Goal: Task Accomplishment & Management: Manage account settings

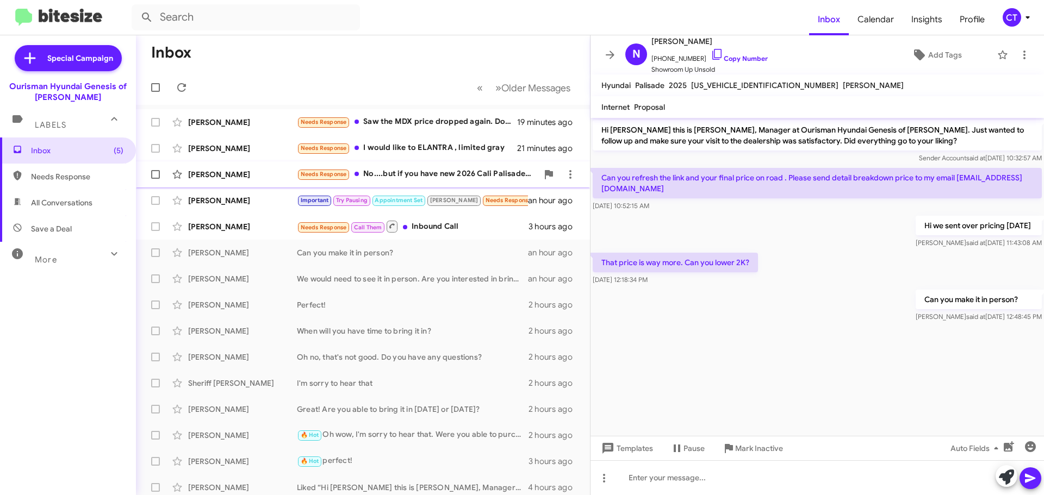
click at [402, 178] on div "Needs Response No....but if you have new 2026 Cali Palisade I would like to tak…" at bounding box center [417, 174] width 241 height 13
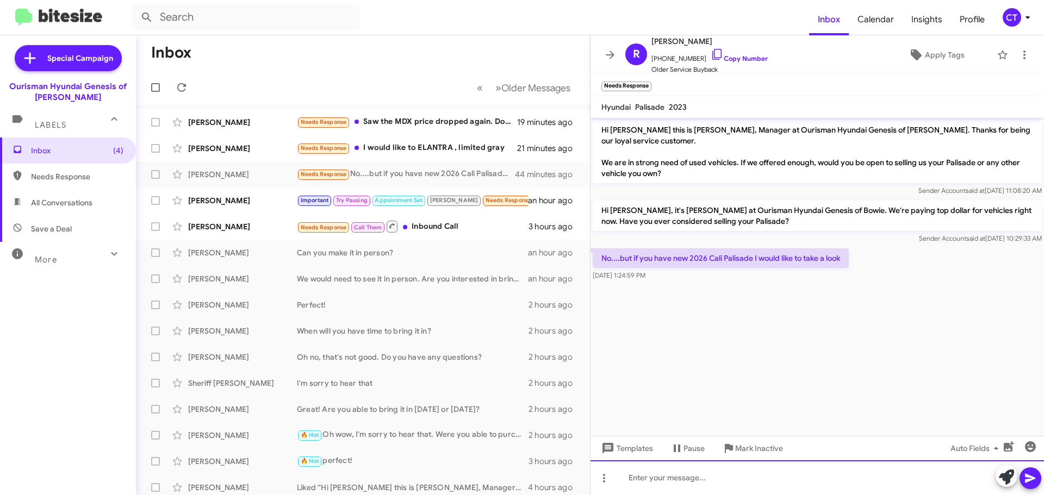
click at [667, 483] on div at bounding box center [816, 477] width 453 height 35
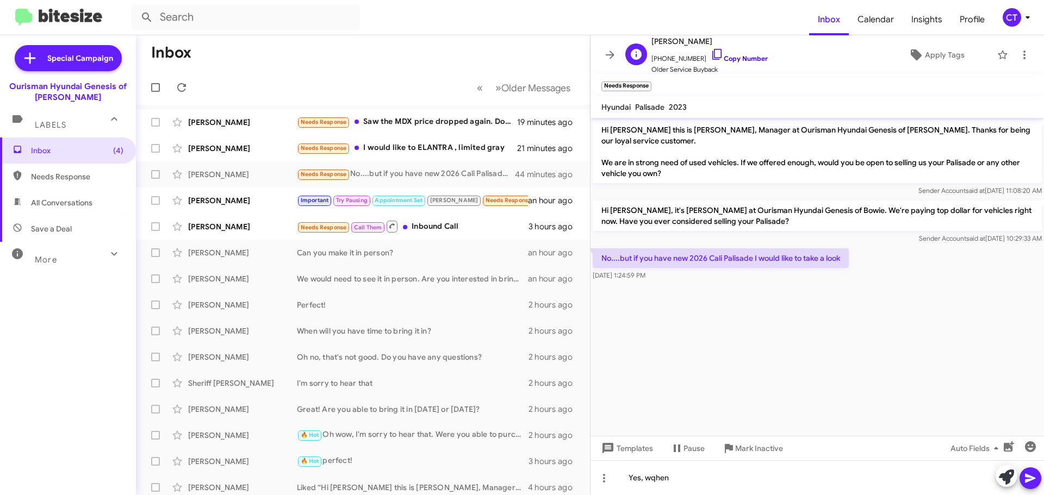
click at [711, 55] on icon at bounding box center [717, 54] width 13 height 13
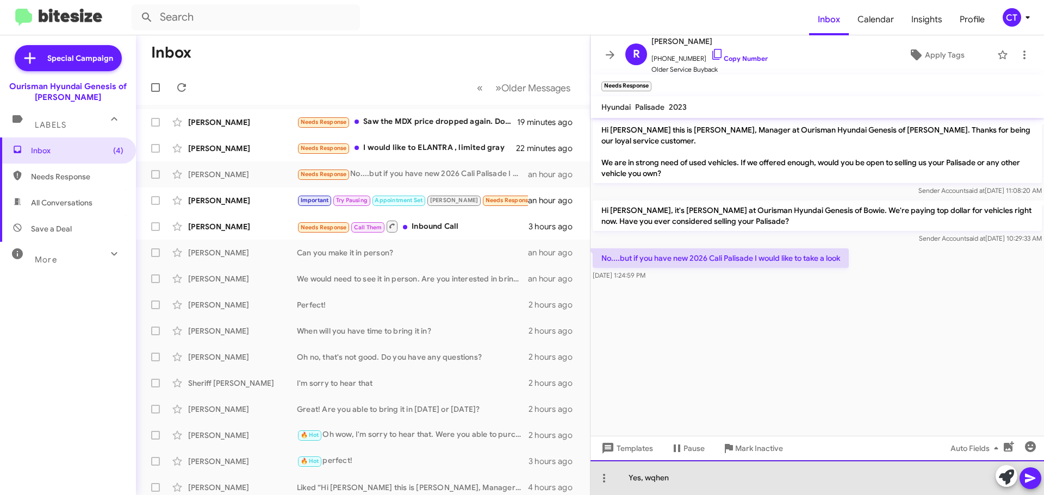
click at [657, 479] on div "Yes, wqhen" at bounding box center [816, 477] width 453 height 35
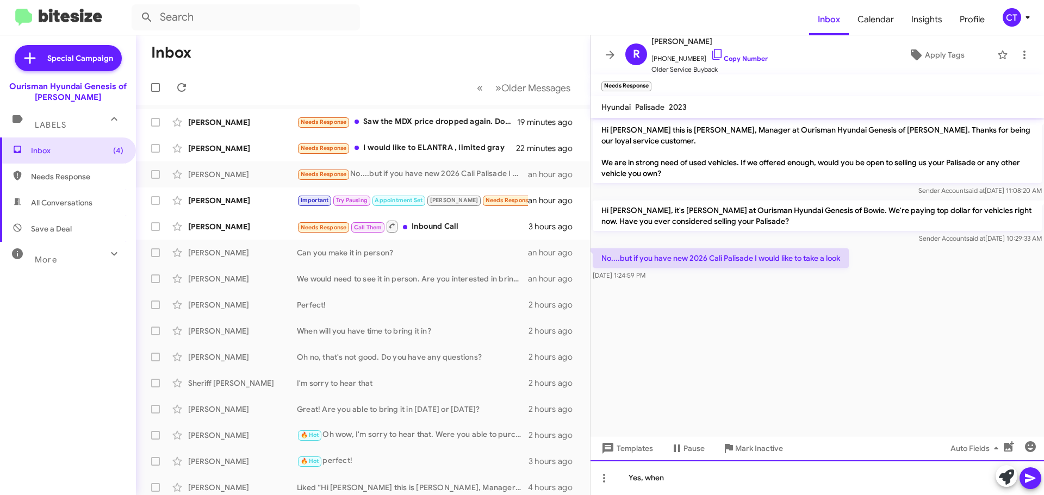
click at [699, 482] on div "Yes, when" at bounding box center [816, 477] width 453 height 35
click at [772, 478] on div "Yes, when can you make it in to see thewm?" at bounding box center [816, 477] width 453 height 35
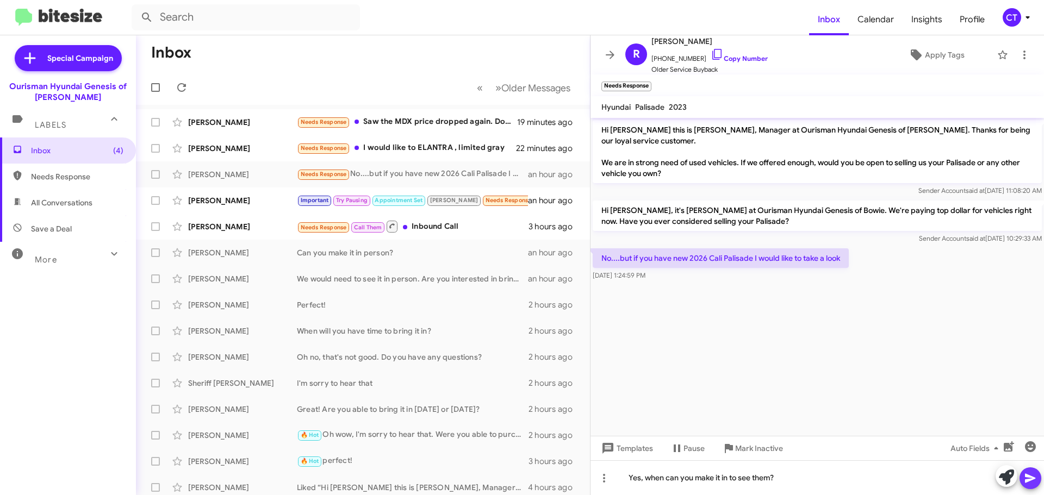
click at [1032, 480] on icon at bounding box center [1030, 478] width 13 height 13
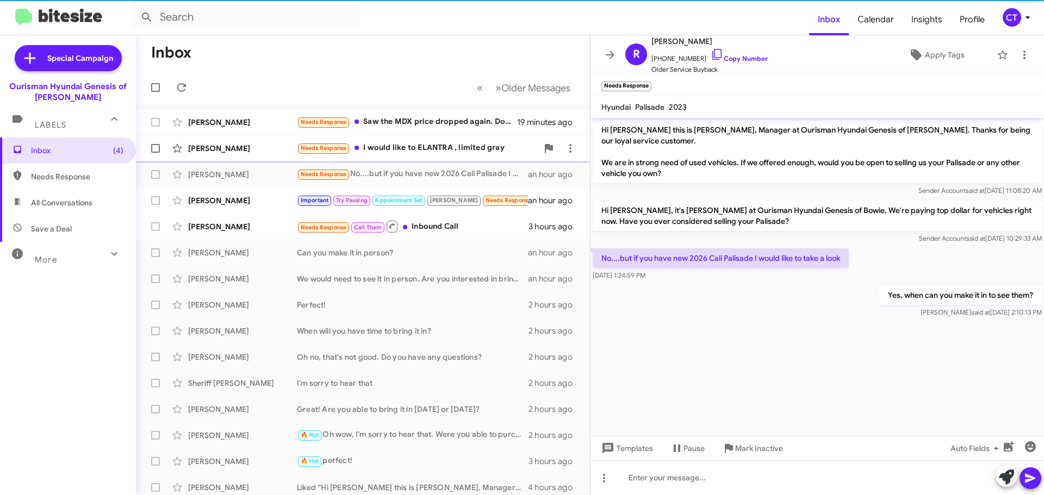
click at [400, 154] on div "Needs Response I would like to ELANTRA , limited gray" at bounding box center [417, 148] width 241 height 13
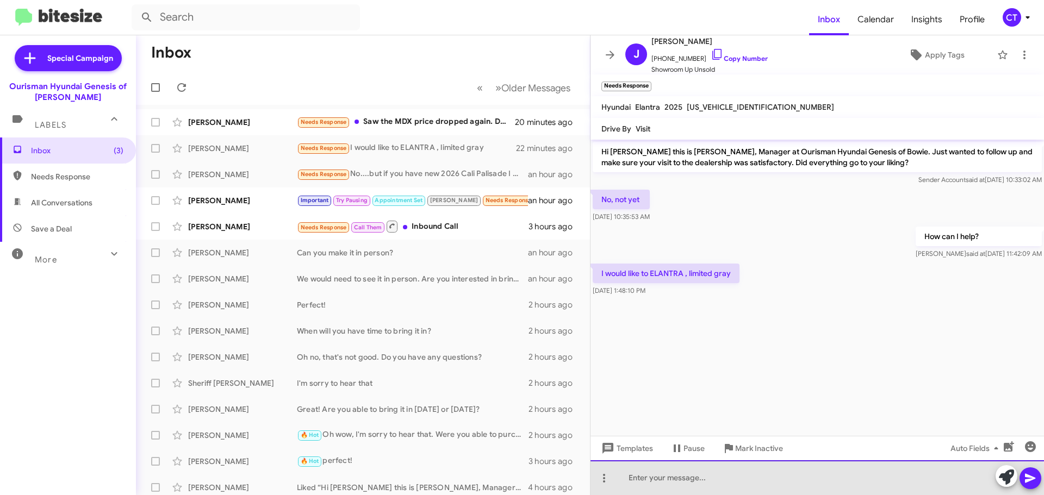
click at [666, 482] on div at bounding box center [816, 477] width 453 height 35
drag, startPoint x: 943, startPoint y: 478, endPoint x: 935, endPoint y: 493, distance: 17.1
click at [942, 478] on div "Here is a link to the limited Gray Elantras. Let me know when you can make it i…" at bounding box center [816, 477] width 453 height 35
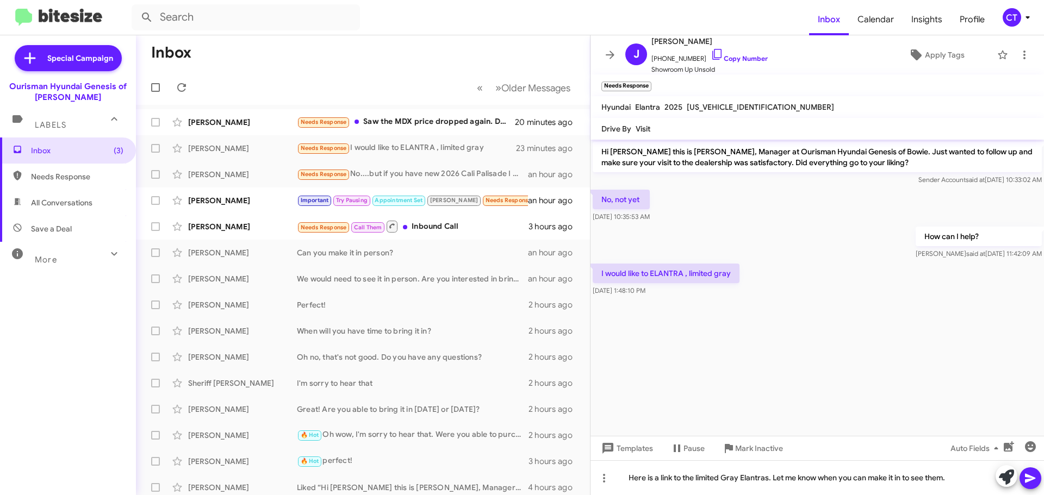
click at [1030, 482] on icon at bounding box center [1030, 478] width 13 height 13
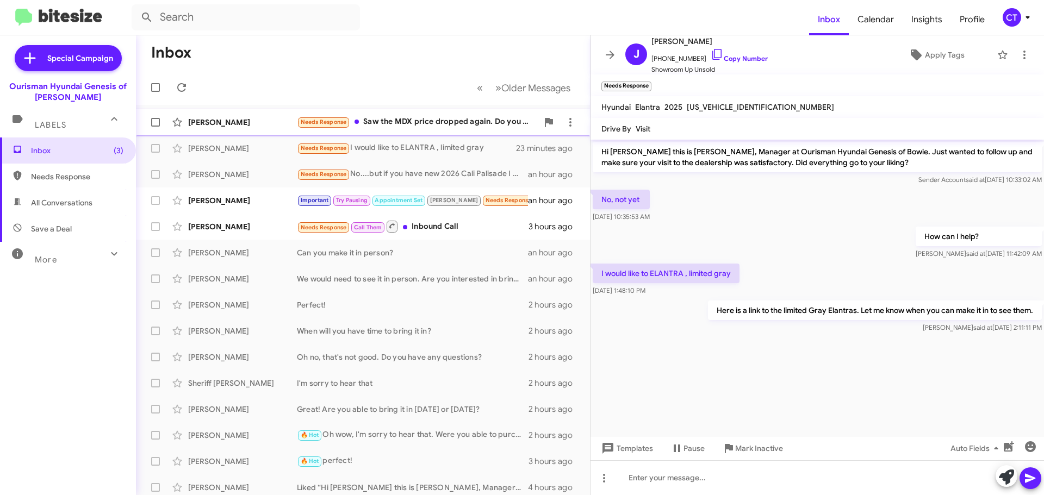
click at [428, 117] on div "Needs Response Saw the MDX price dropped again. Do you know if they were able t…" at bounding box center [417, 122] width 241 height 13
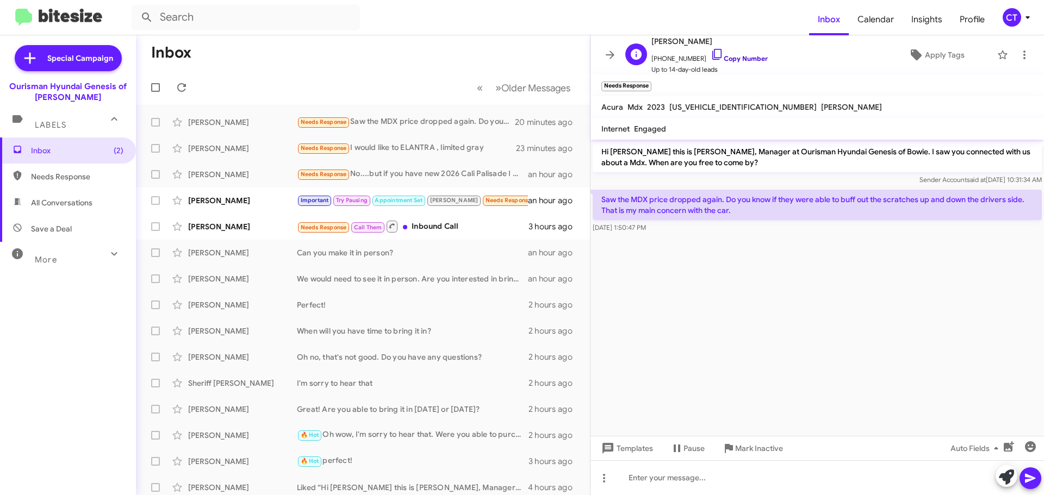
click at [712, 49] on icon at bounding box center [716, 54] width 9 height 11
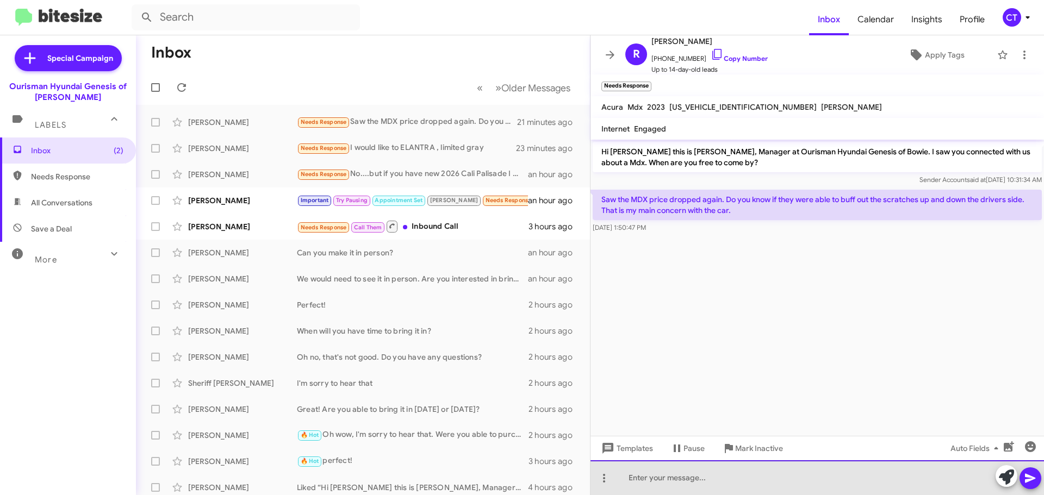
click at [656, 482] on div at bounding box center [816, 477] width 453 height 35
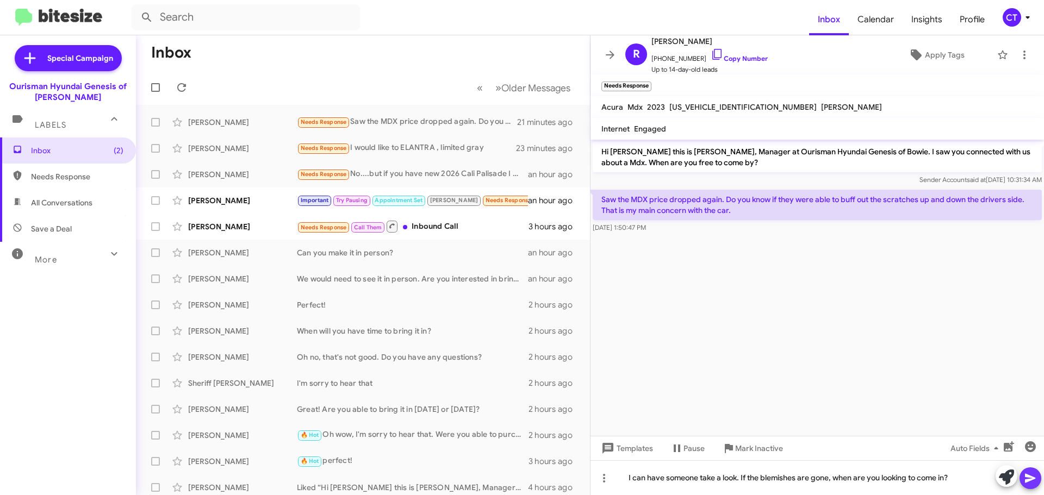
click at [1035, 475] on icon at bounding box center [1030, 478] width 13 height 13
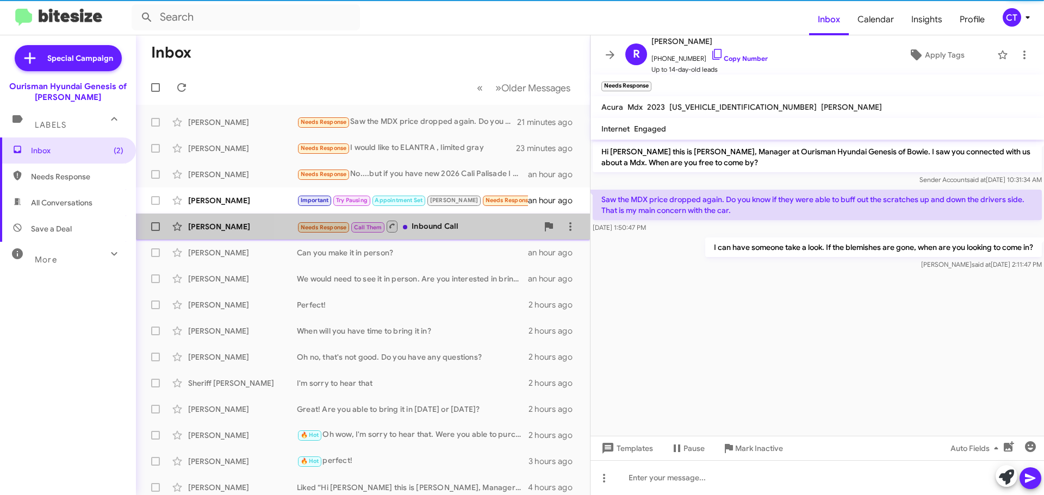
click at [439, 227] on div "Needs Response Call Them Inbound Call" at bounding box center [417, 227] width 241 height 14
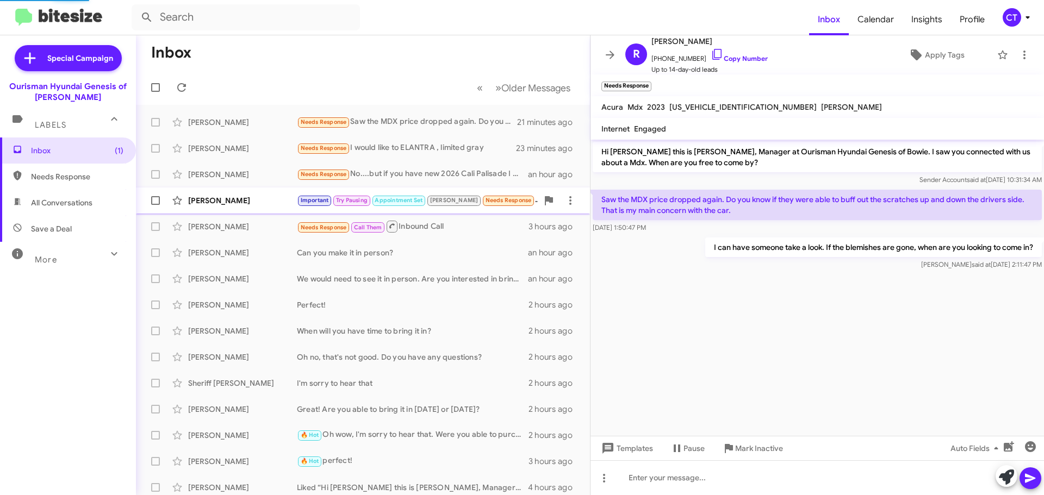
click at [283, 197] on div "[PERSON_NAME]" at bounding box center [242, 200] width 109 height 11
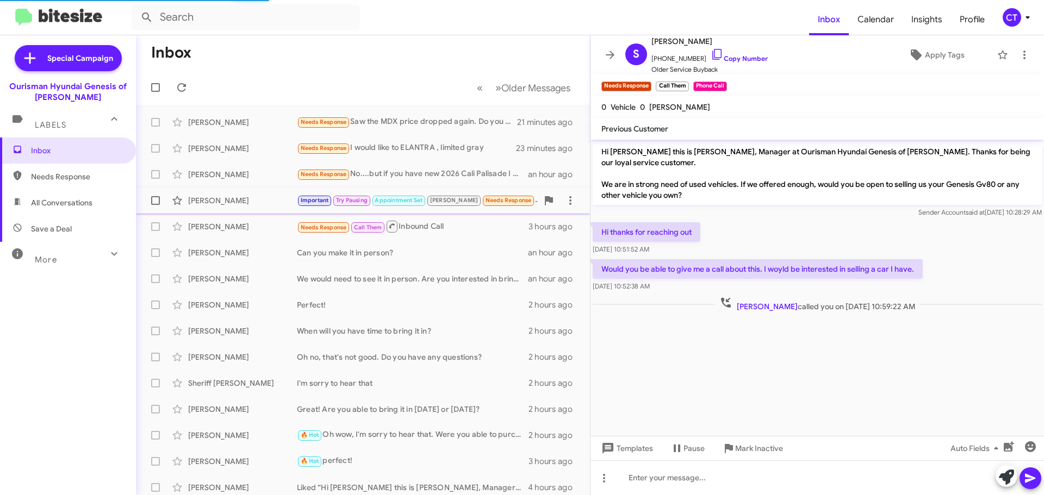
scroll to position [583, 0]
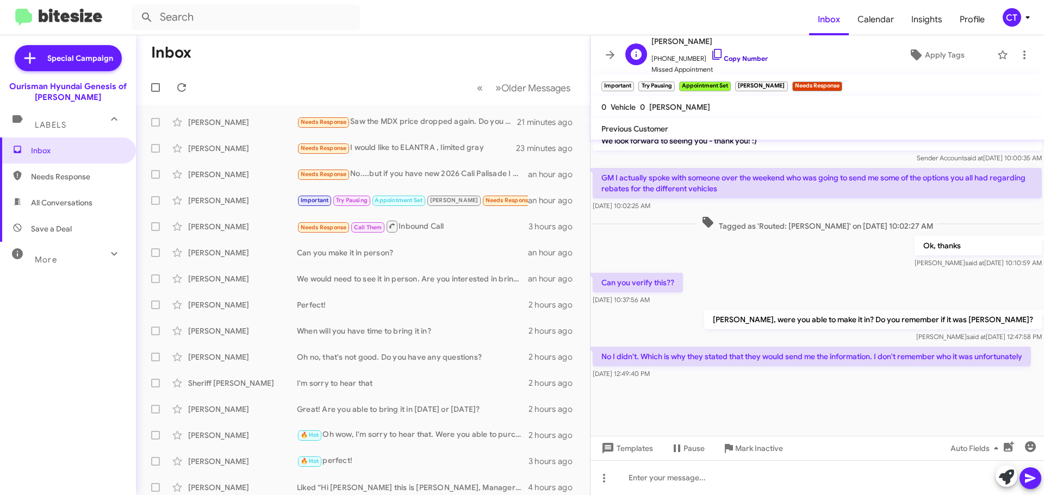
click at [712, 51] on icon at bounding box center [716, 54] width 9 height 11
drag, startPoint x: 1019, startPoint y: 17, endPoint x: 1013, endPoint y: 20, distance: 6.4
click at [1019, 17] on div "CT" at bounding box center [1012, 17] width 18 height 18
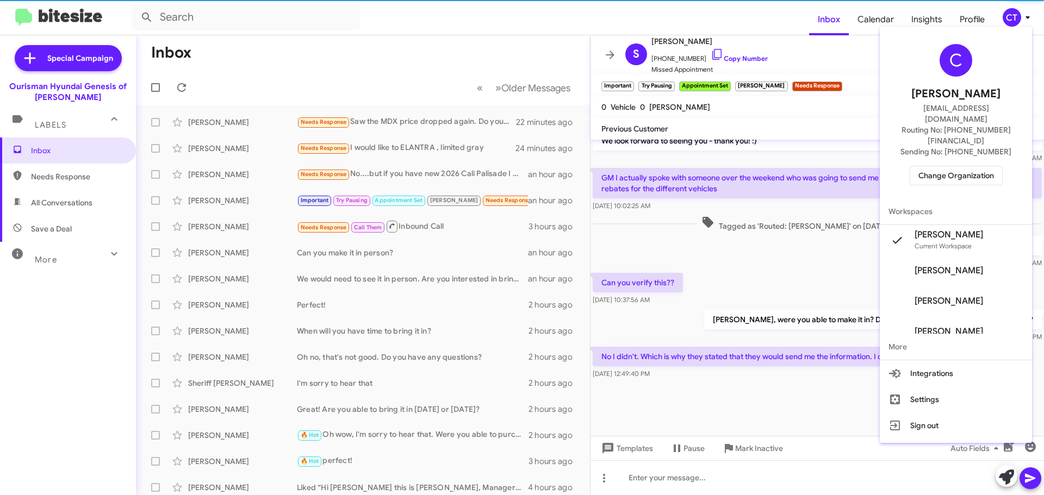
click at [959, 166] on span "Change Organization" at bounding box center [956, 175] width 76 height 18
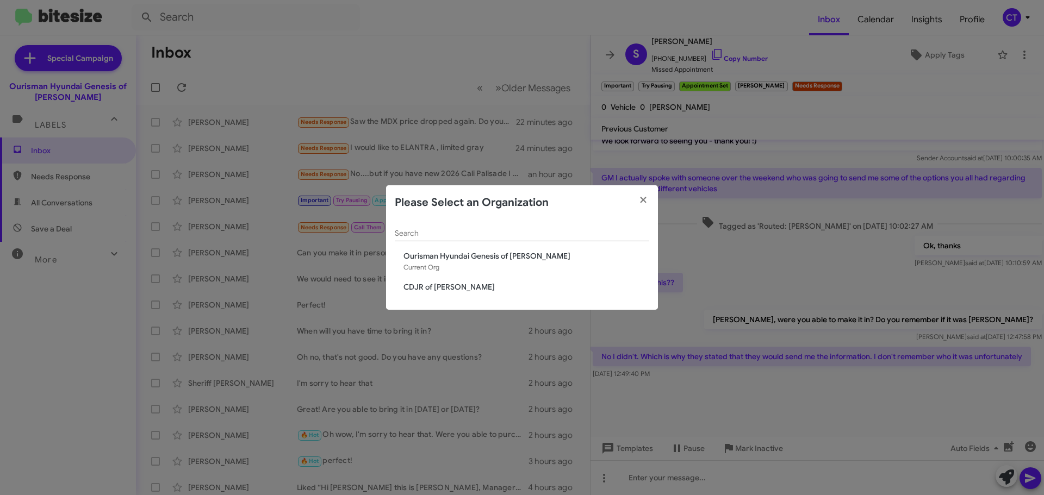
click at [439, 287] on span "CDJR of Bowie" at bounding box center [526, 287] width 246 height 11
